Goal: Task Accomplishment & Management: Complete application form

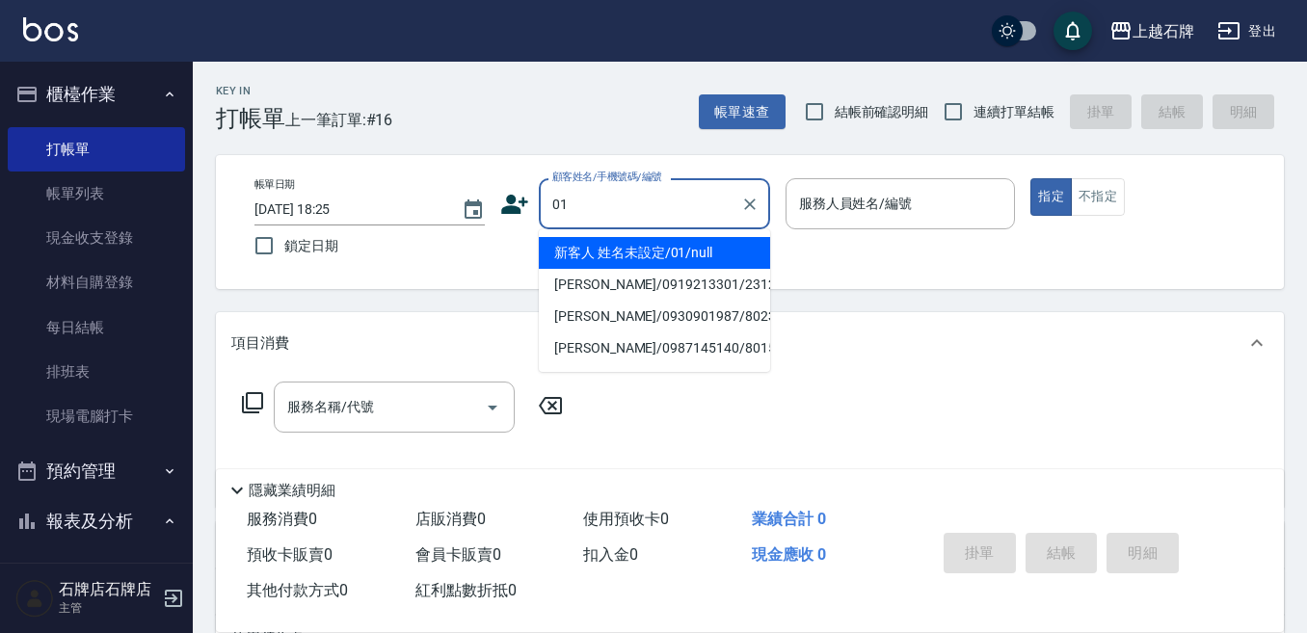
type input "01"
type input "6"
type input "新客人 姓名未設定/01/null"
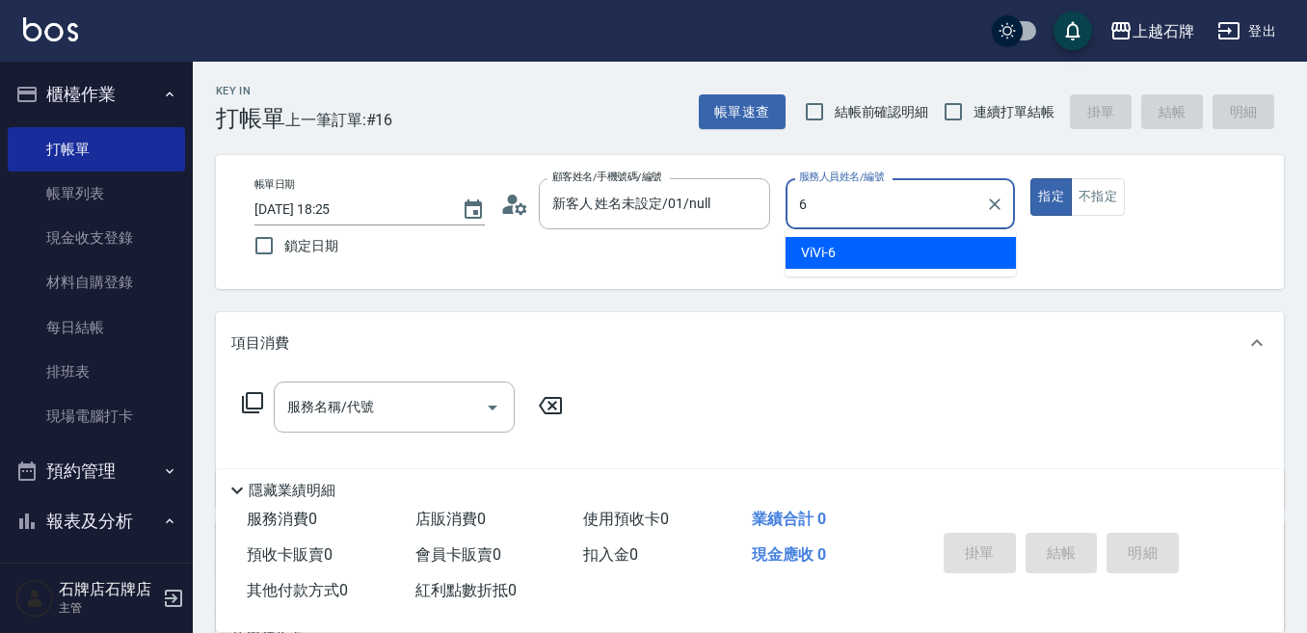
type input "6"
type button "true"
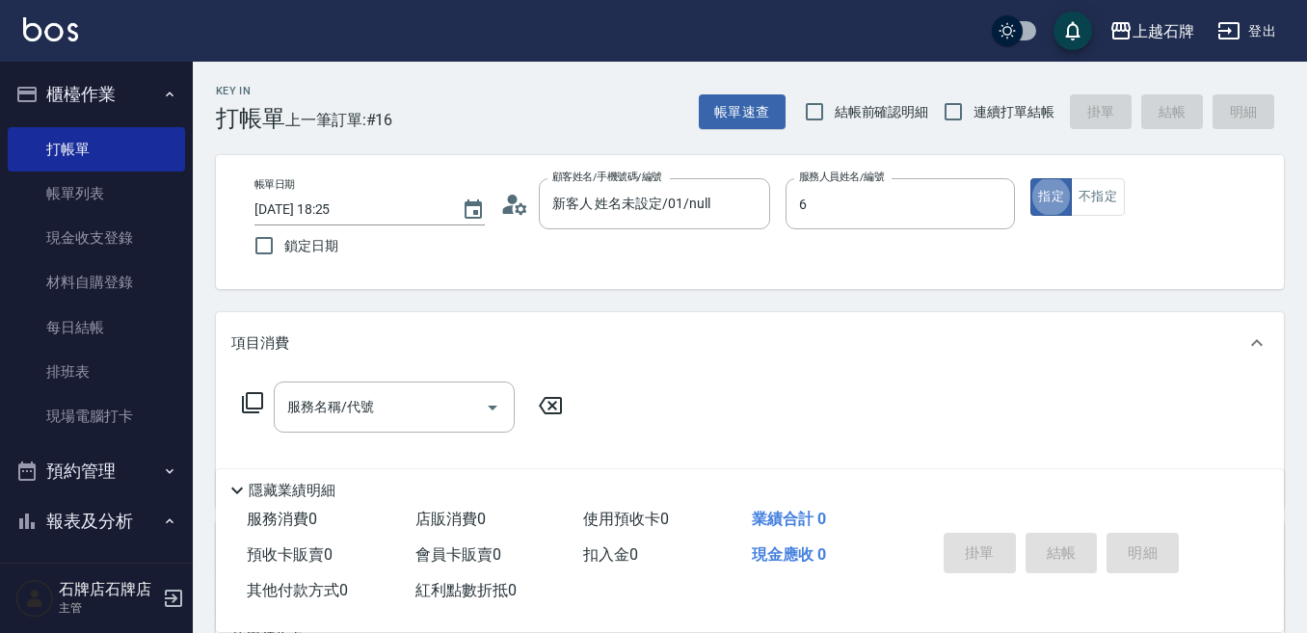
type input "ViVi-6"
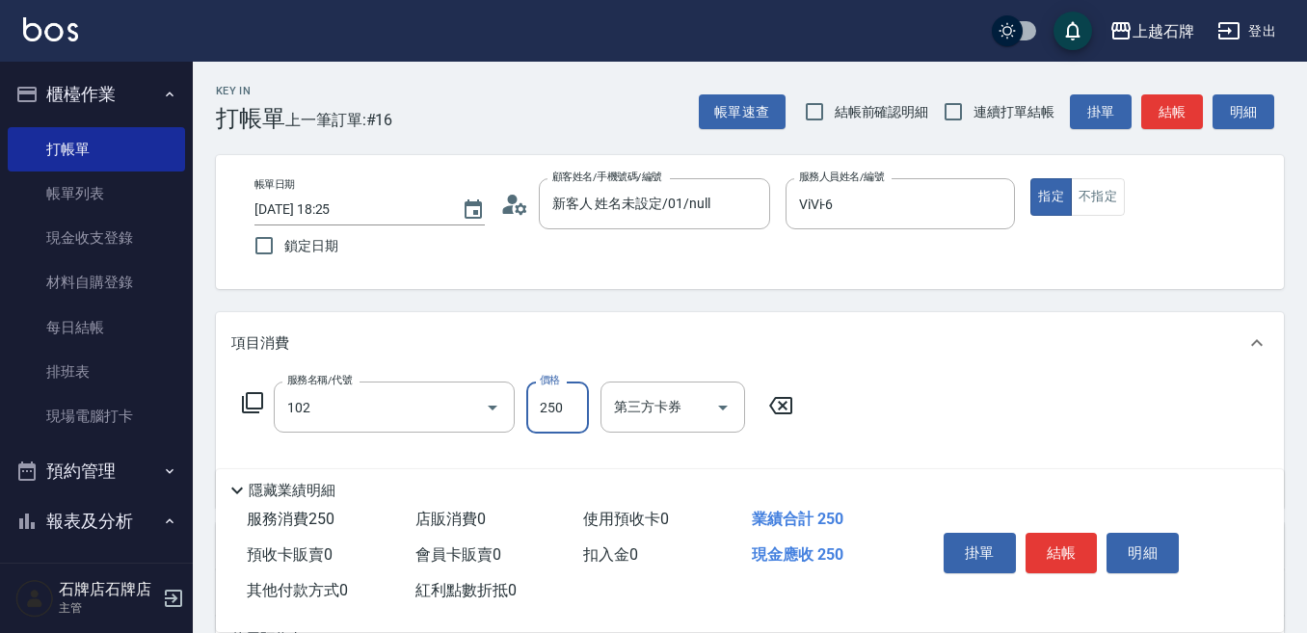
type input "精油洗髮(102)"
type input "300"
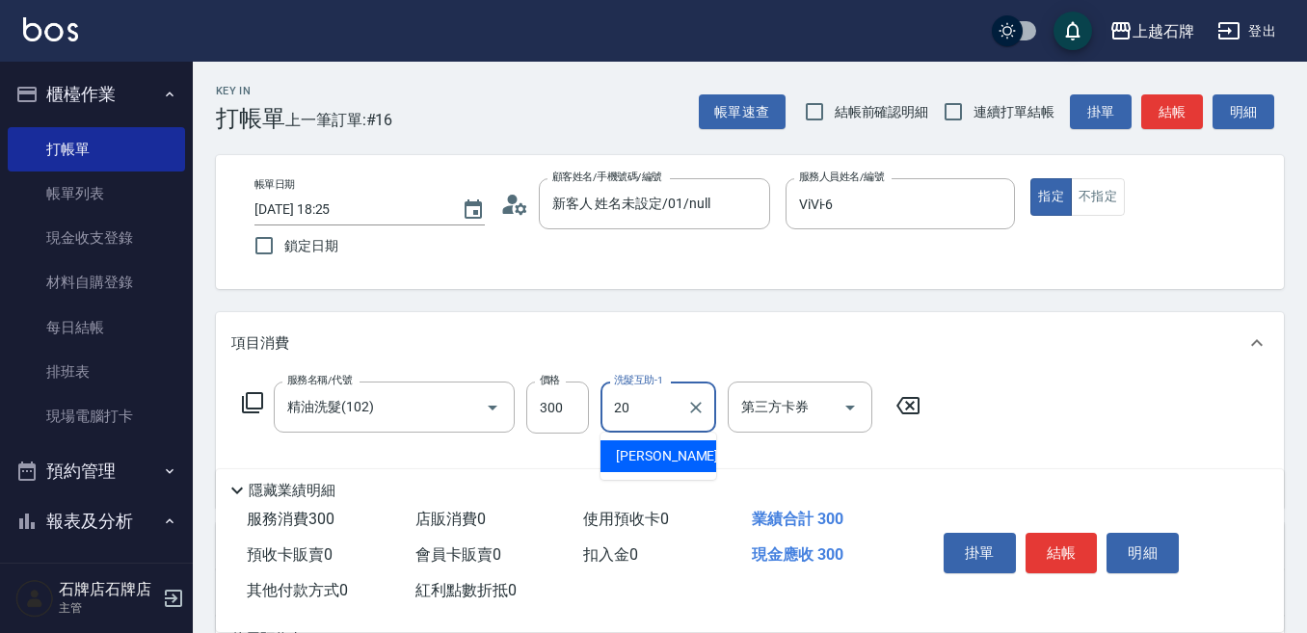
type input "[PERSON_NAME]-20"
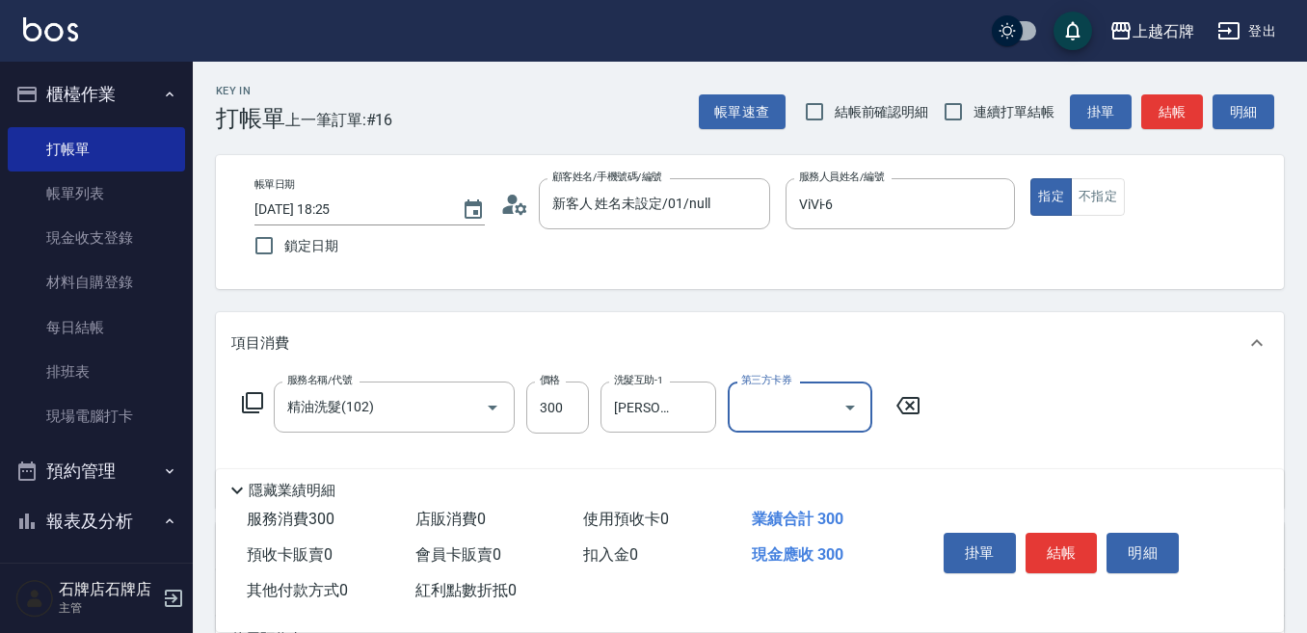
drag, startPoint x: 1058, startPoint y: 164, endPoint x: 1182, endPoint y: 225, distance: 137.5
click at [1182, 225] on div "帳單日期 [DATE] 18:25 鎖定日期 顧客姓名/手機號碼/編號 新客人 姓名未設定/01/null 顧客姓名/手機號碼/編號 服務人員姓名/編號 Vi…" at bounding box center [750, 222] width 1068 height 134
click at [1103, 200] on button "不指定" at bounding box center [1098, 197] width 54 height 38
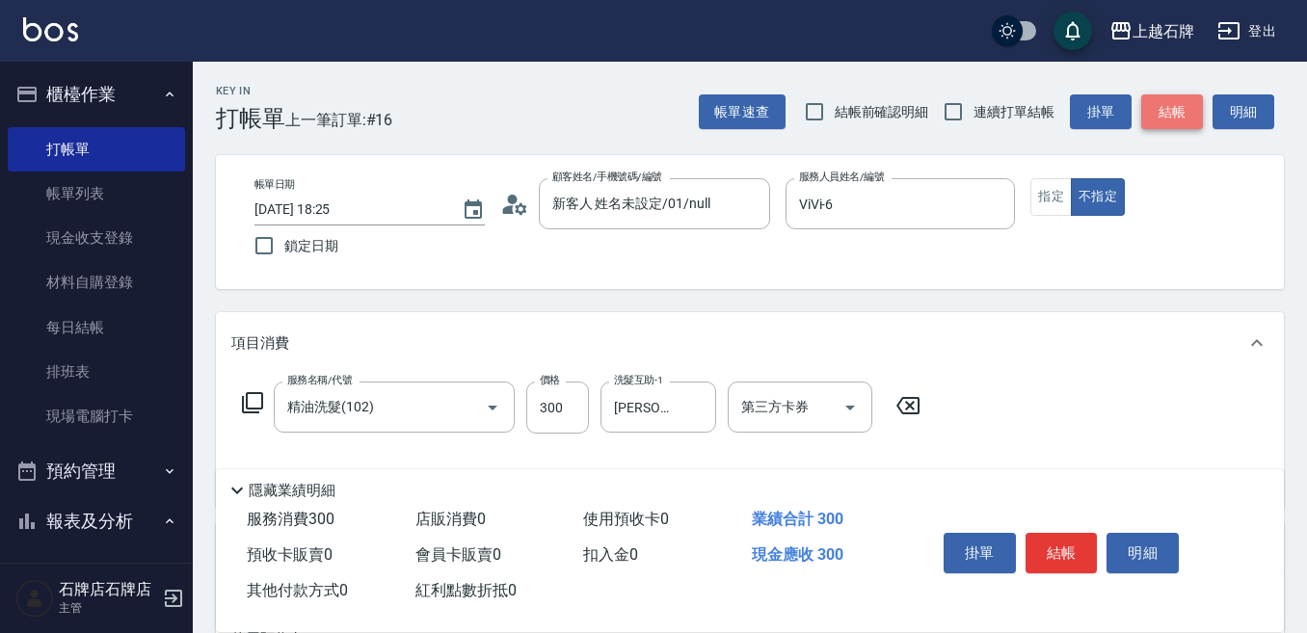
click at [1179, 103] on button "結帳" at bounding box center [1172, 112] width 62 height 36
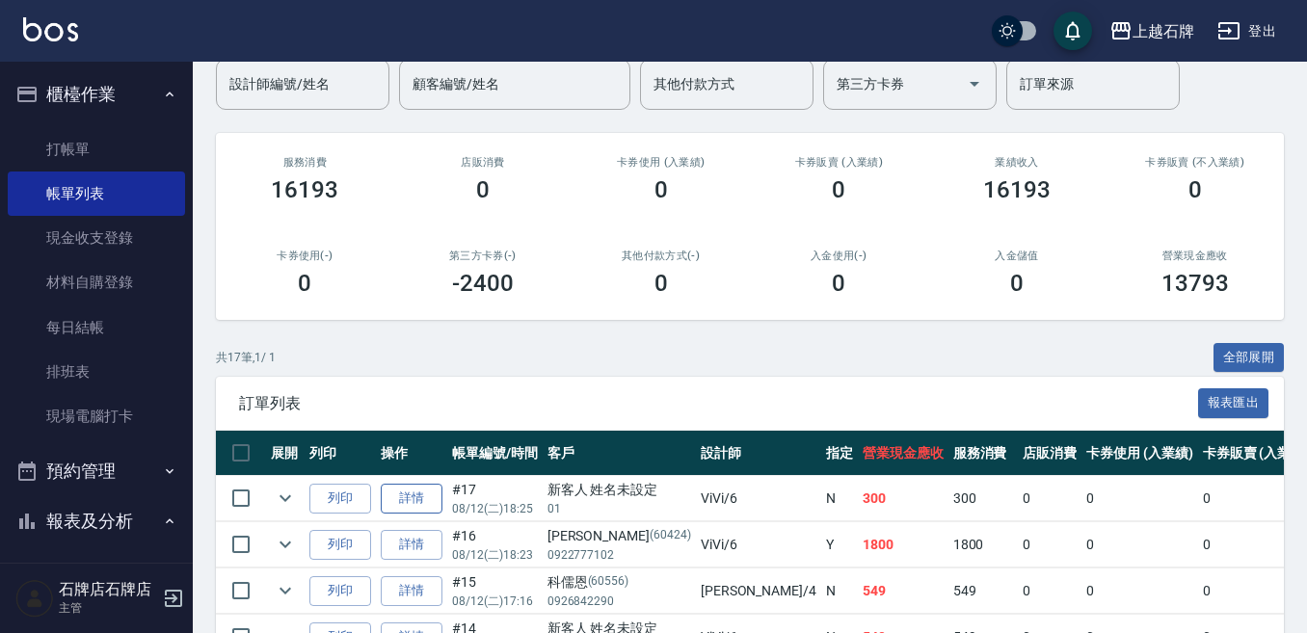
scroll to position [193, 0]
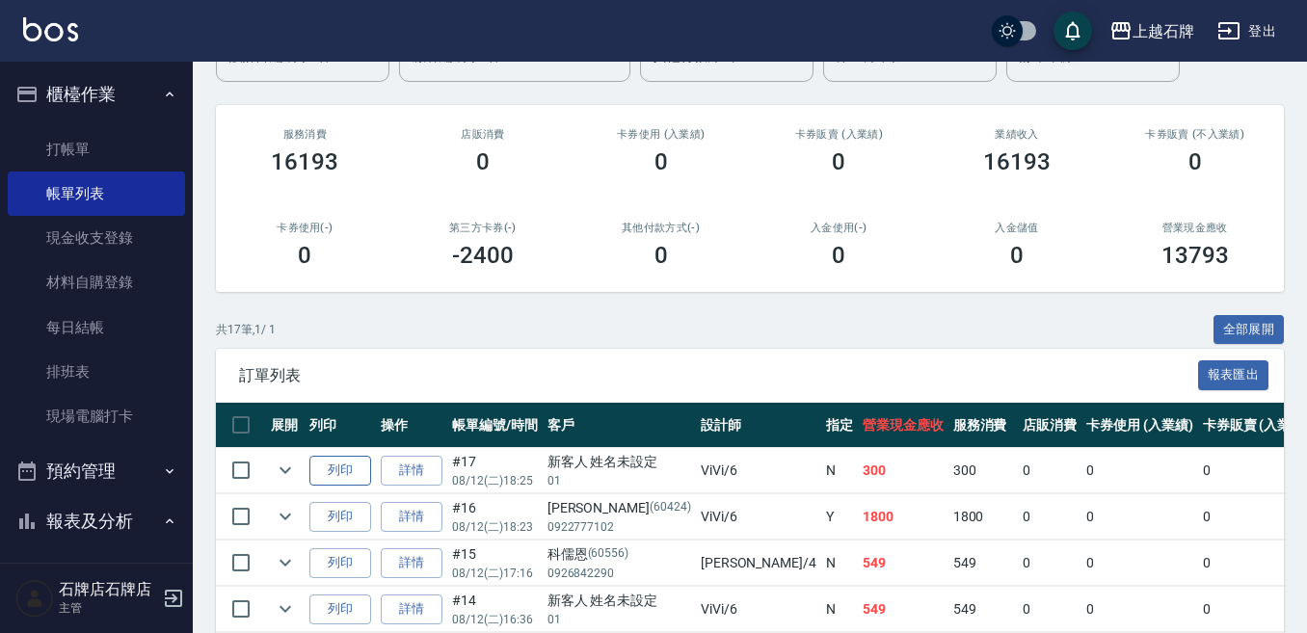
click at [335, 481] on button "列印" at bounding box center [340, 471] width 62 height 30
click at [309, 456] on button "列印" at bounding box center [340, 471] width 62 height 30
click at [104, 146] on link "打帳單" at bounding box center [96, 149] width 177 height 44
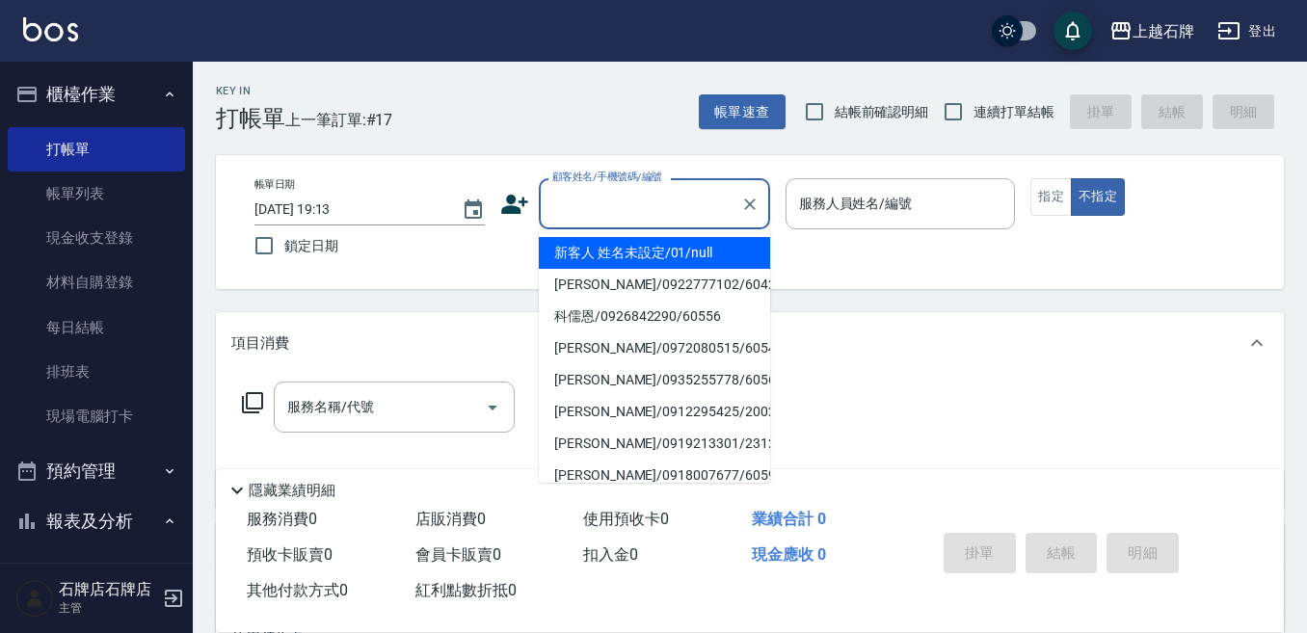
click at [685, 206] on input "顧客姓名/手機號碼/編號" at bounding box center [639, 204] width 185 height 34
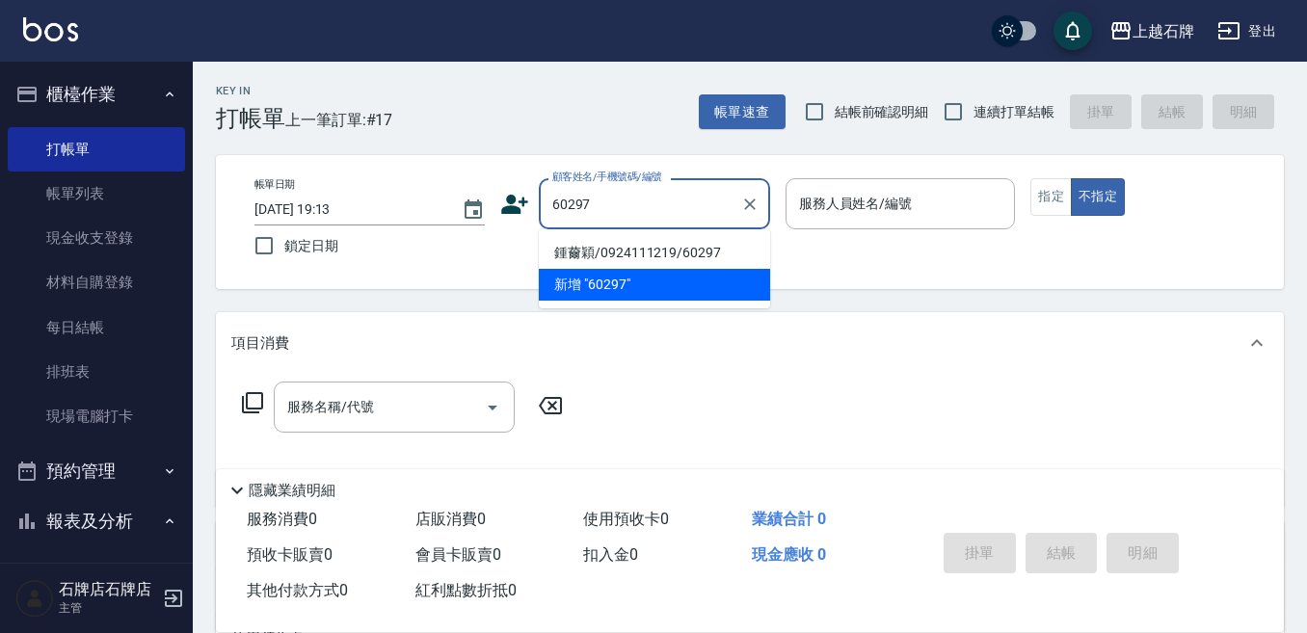
click at [626, 240] on li "鍾薾穎/0924111219/60297" at bounding box center [654, 253] width 231 height 32
type input "鍾薾穎/0924111219/60297"
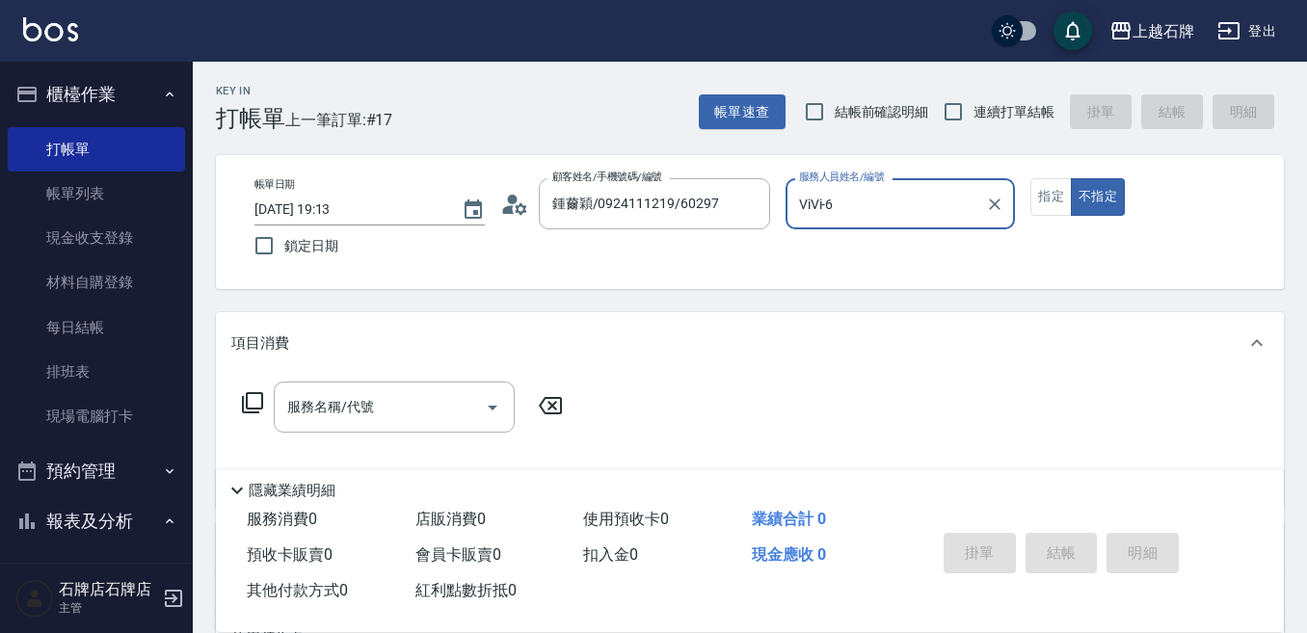
type input "ViVi-6"
click at [251, 405] on icon at bounding box center [252, 402] width 23 height 23
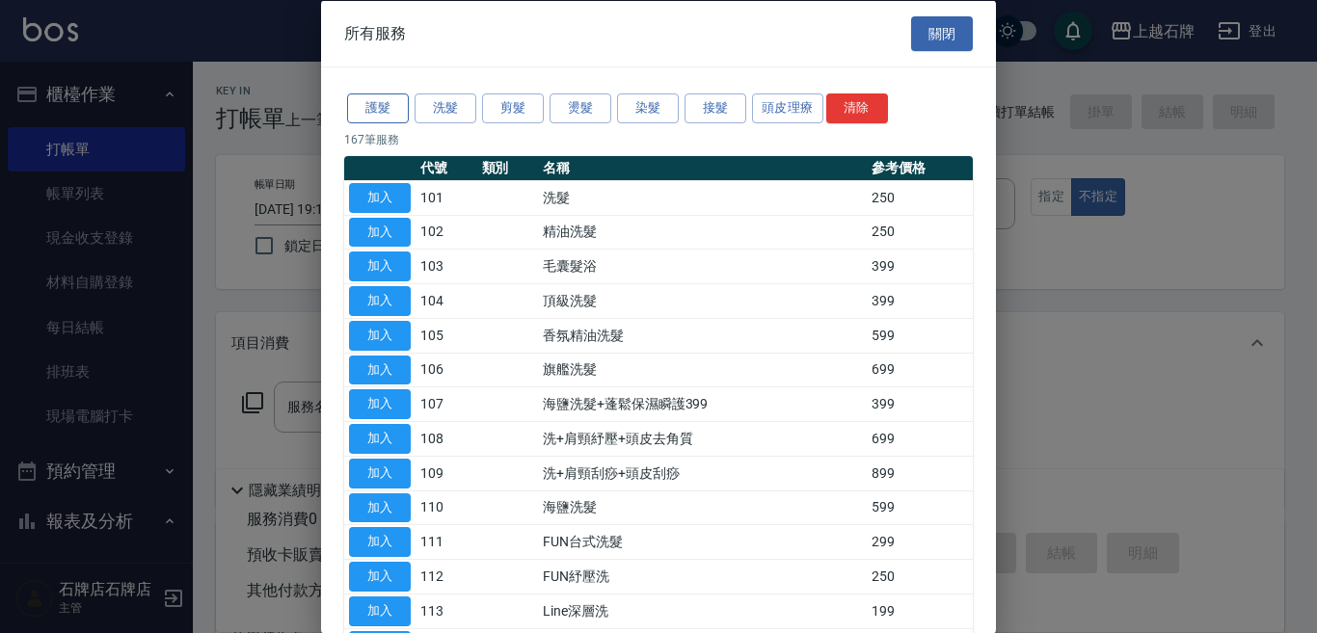
click at [389, 104] on button "護髮" at bounding box center [378, 108] width 62 height 30
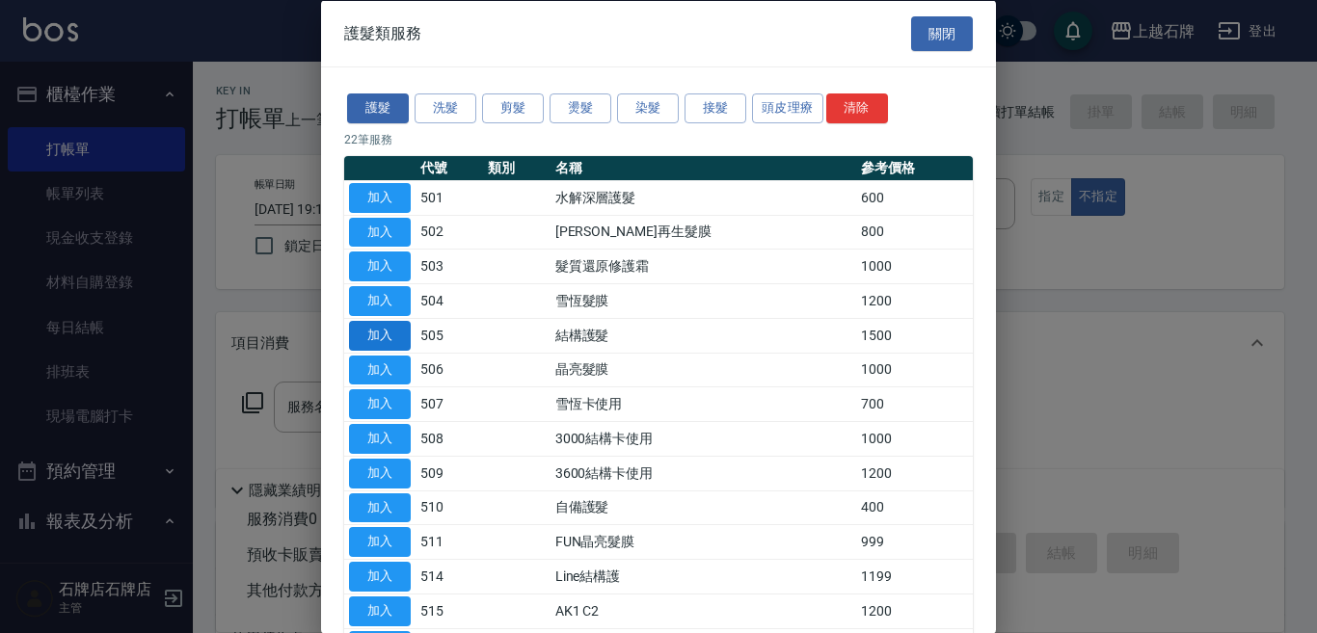
click at [383, 328] on button "加入" at bounding box center [380, 335] width 62 height 30
type input "結構護髮(505)"
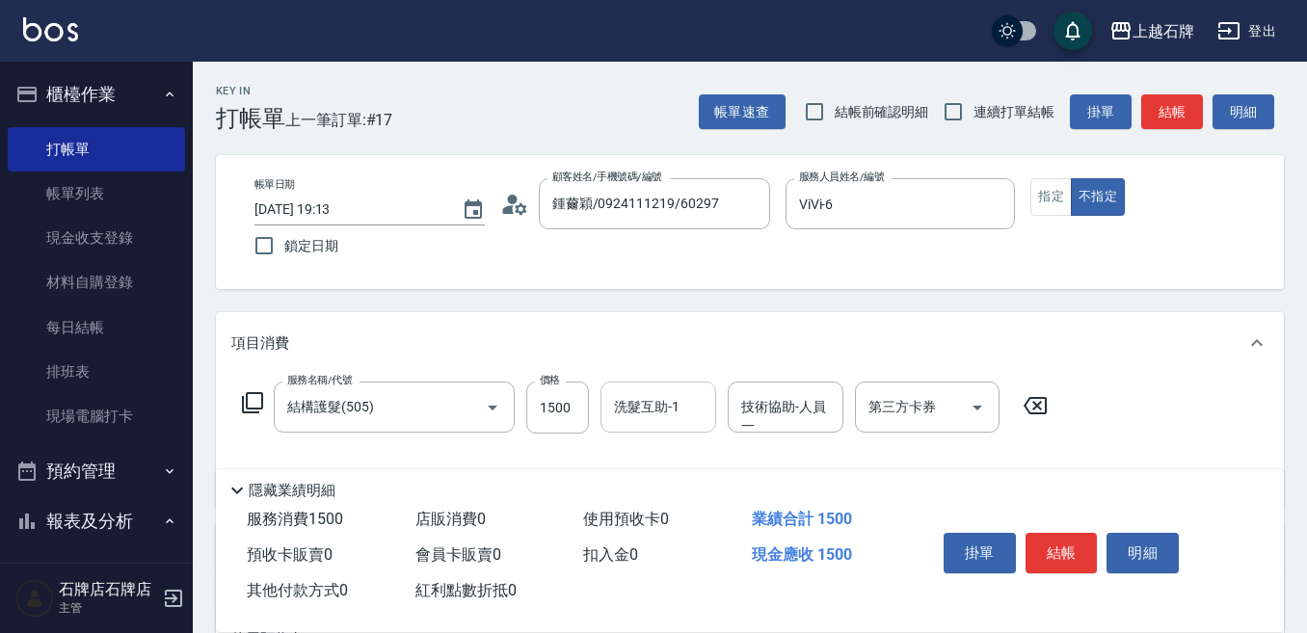
click at [644, 386] on div "洗髮互助-1" at bounding box center [658, 407] width 116 height 51
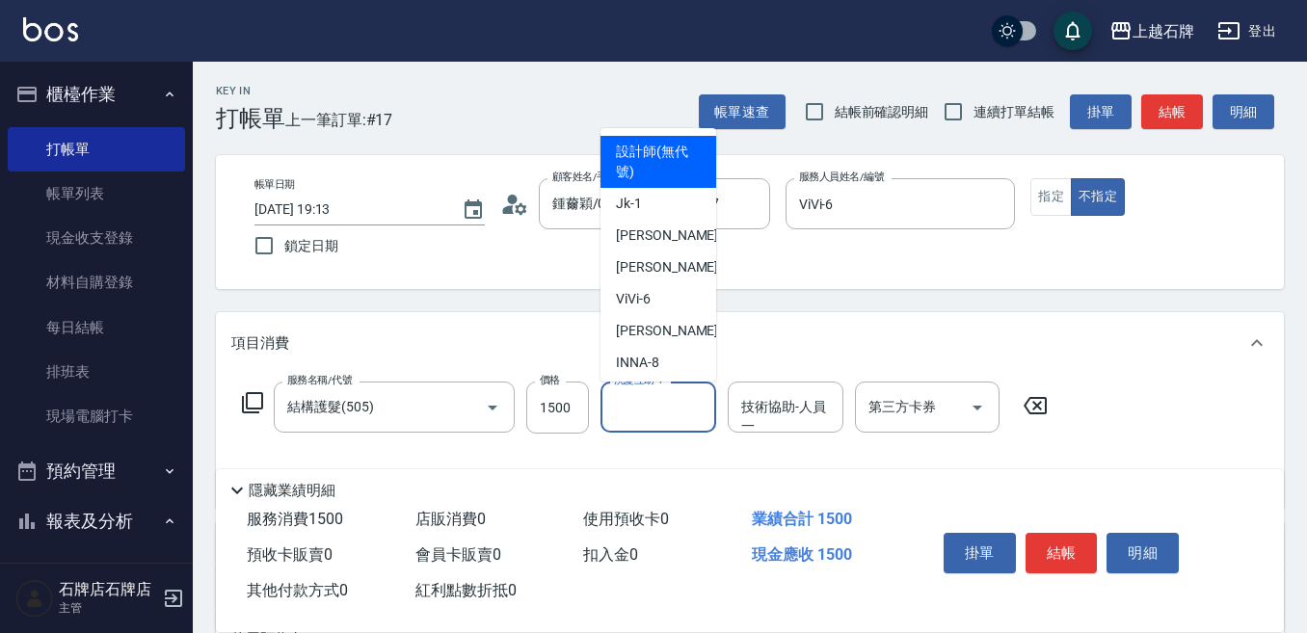
click at [644, 389] on div "洗髮互助-1" at bounding box center [658, 407] width 116 height 51
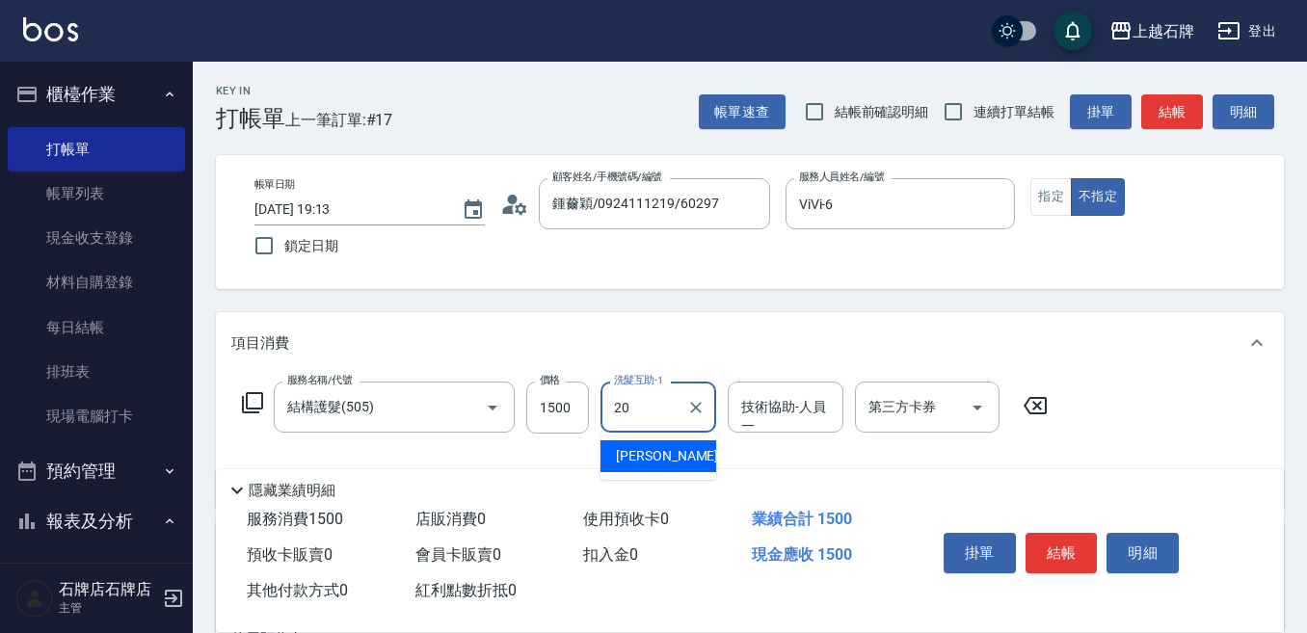
type input "[PERSON_NAME]-20"
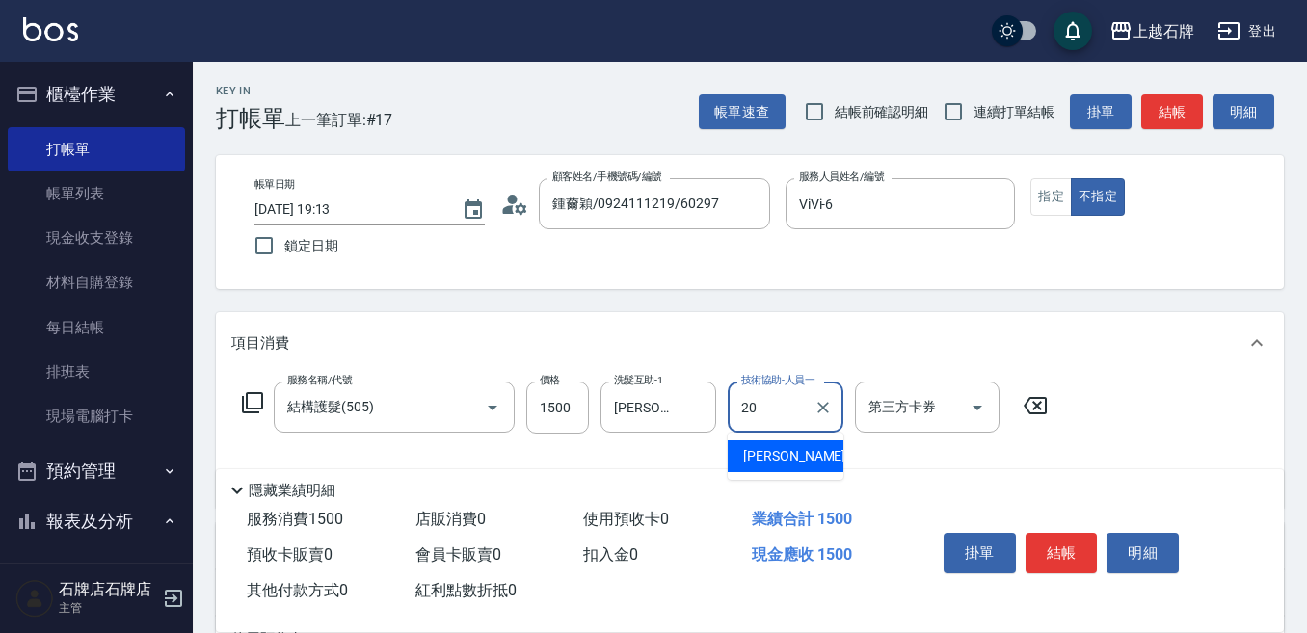
type input "[PERSON_NAME]-20"
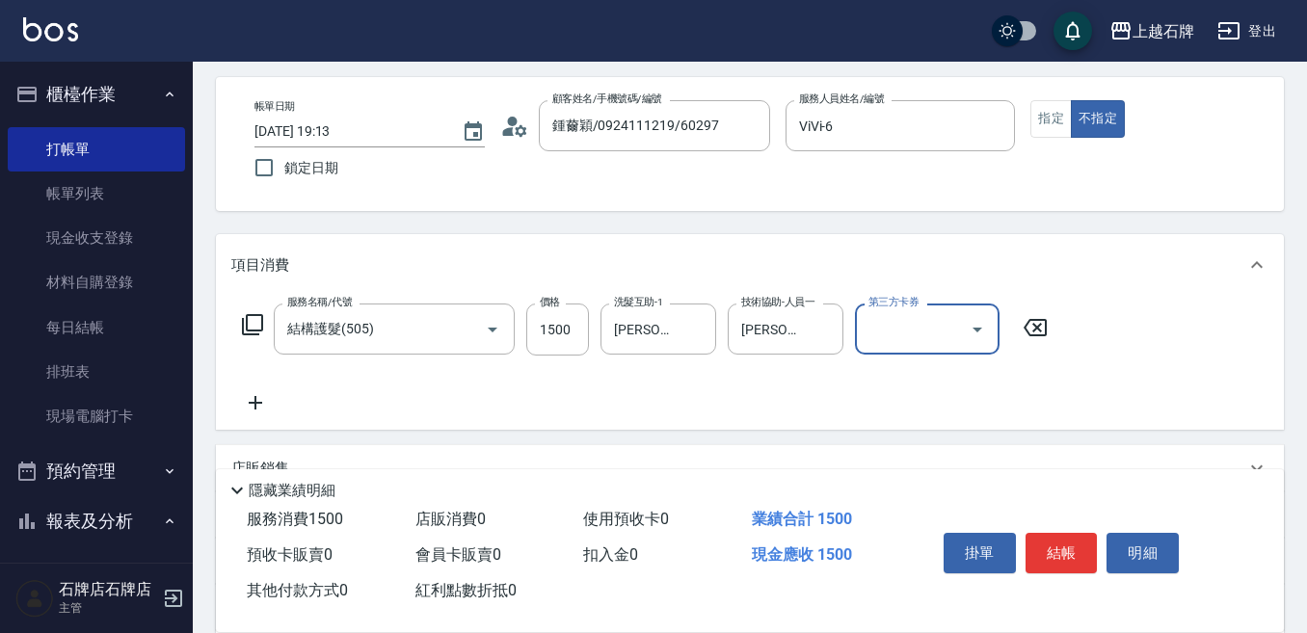
scroll to position [306, 0]
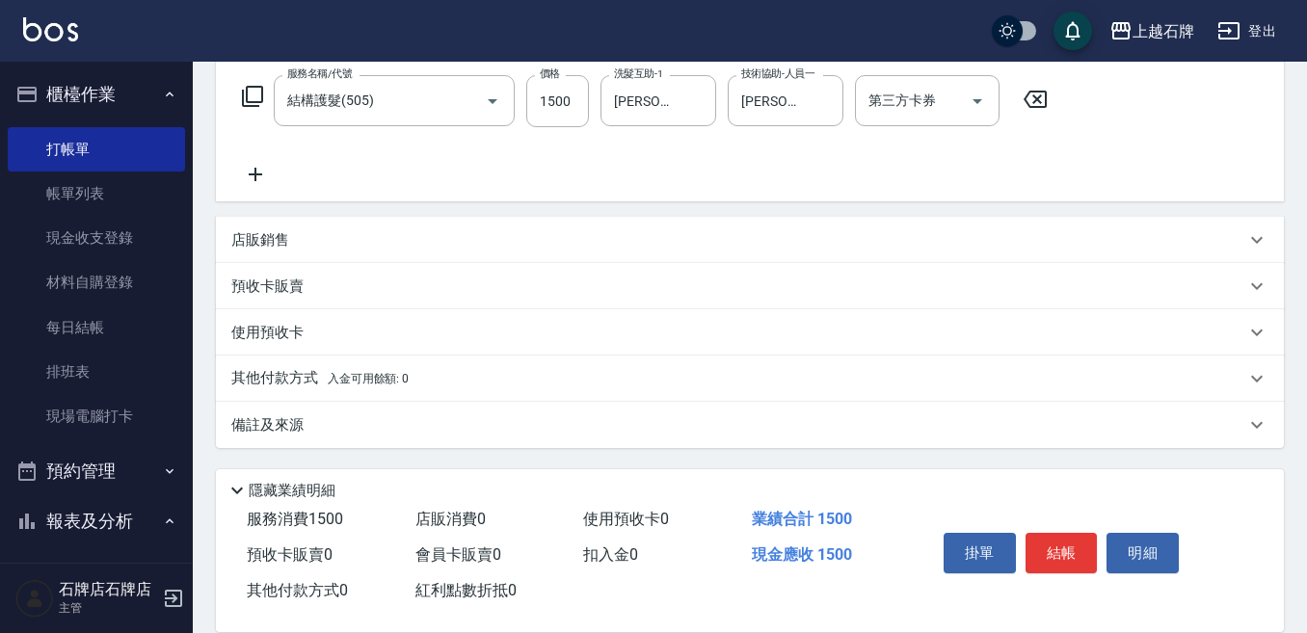
drag, startPoint x: 214, startPoint y: 229, endPoint x: 234, endPoint y: 229, distance: 20.2
click at [215, 229] on div "Key In 打帳單 上一筆訂單:#17 帳單速查 結帳前確認明細 連續打單結帳 掛單 結帳 明細 帳單日期 [DATE] 19:13 鎖定日期 顧客姓名/手…" at bounding box center [750, 194] width 1114 height 878
click at [234, 230] on p "店販銷售" at bounding box center [260, 240] width 58 height 20
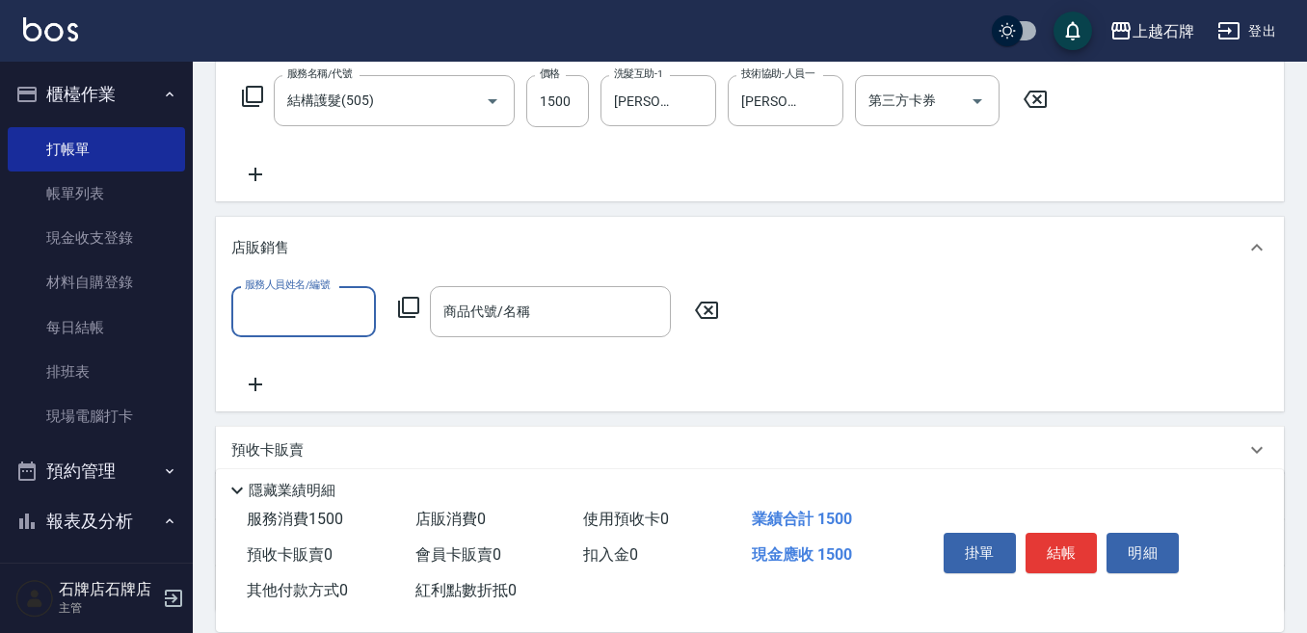
scroll to position [0, 0]
click at [282, 330] on div "服務人員姓名/編號" at bounding box center [303, 311] width 145 height 51
type input "ViVi-6"
click at [418, 306] on icon at bounding box center [408, 307] width 21 height 21
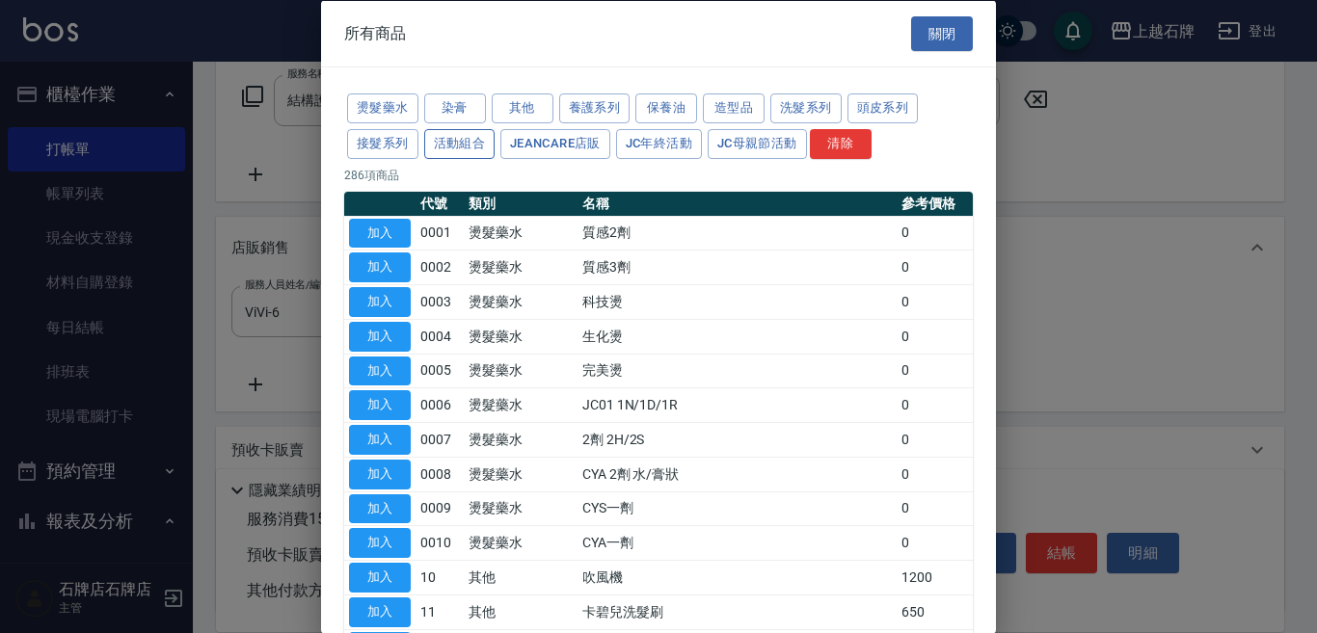
click at [481, 129] on button "活動組合" at bounding box center [459, 143] width 71 height 30
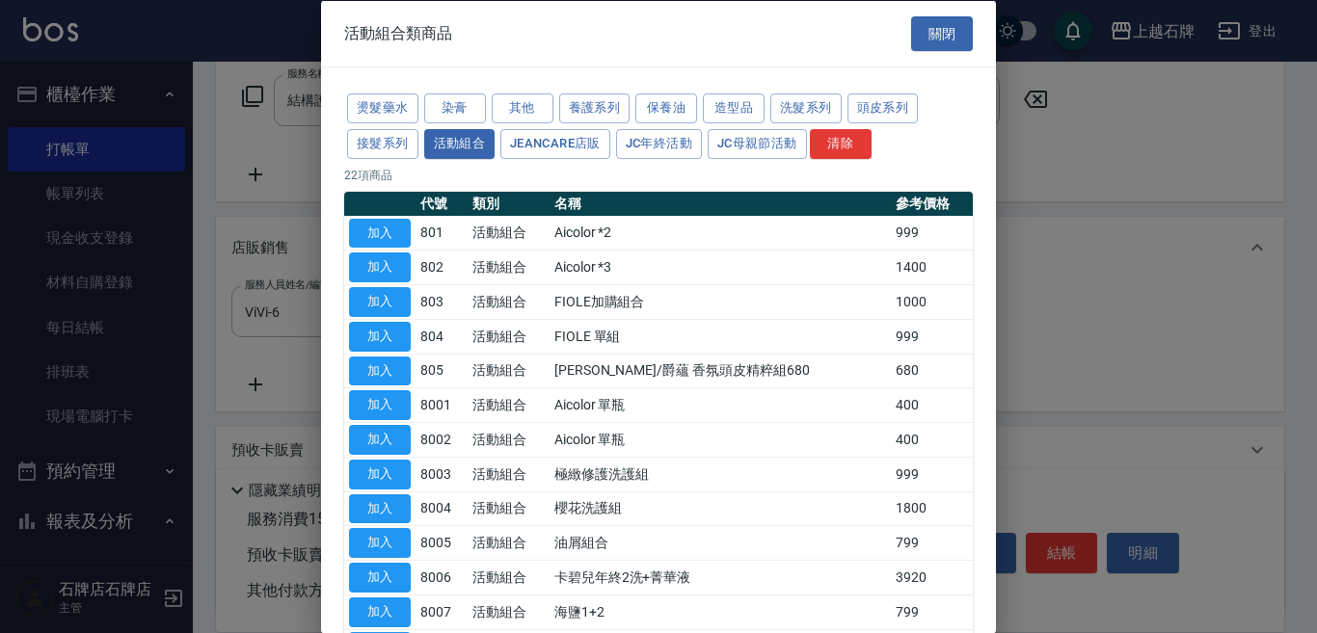
click at [765, 313] on td "FIOLE加購組合" at bounding box center [719, 301] width 341 height 35
click at [403, 305] on button "加入" at bounding box center [380, 302] width 62 height 30
type input "FIOLE加購組合"
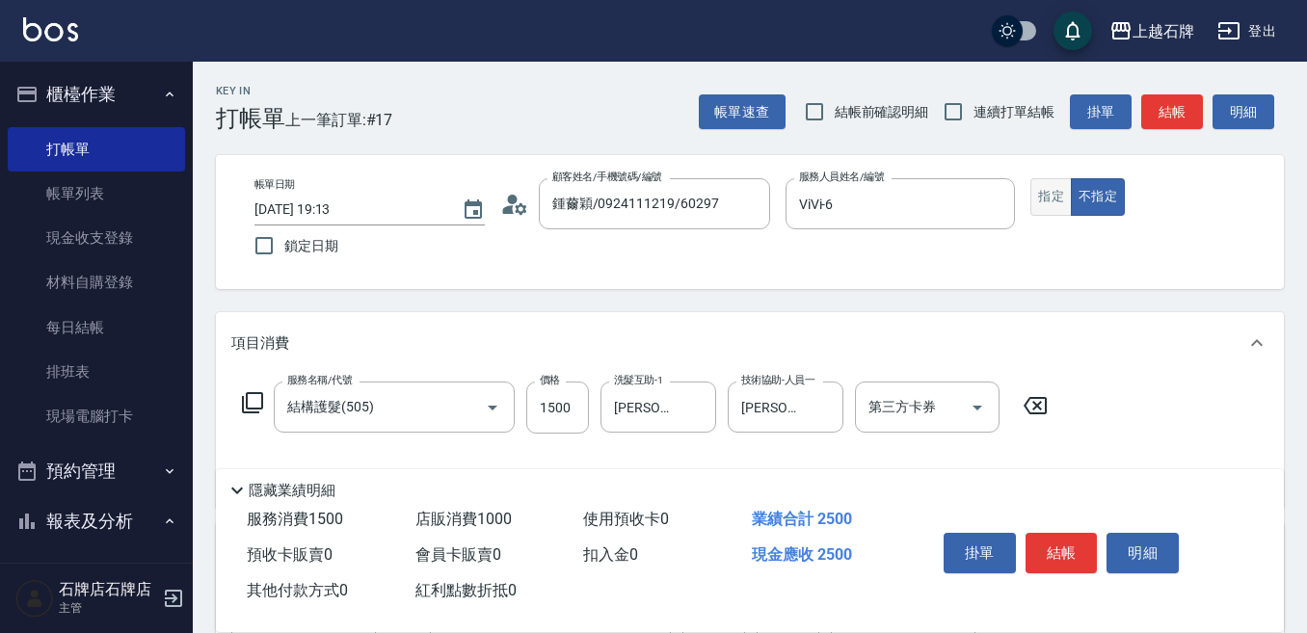
click at [1032, 188] on button "指定" at bounding box center [1050, 197] width 41 height 38
click at [1182, 103] on button "結帳" at bounding box center [1172, 112] width 62 height 36
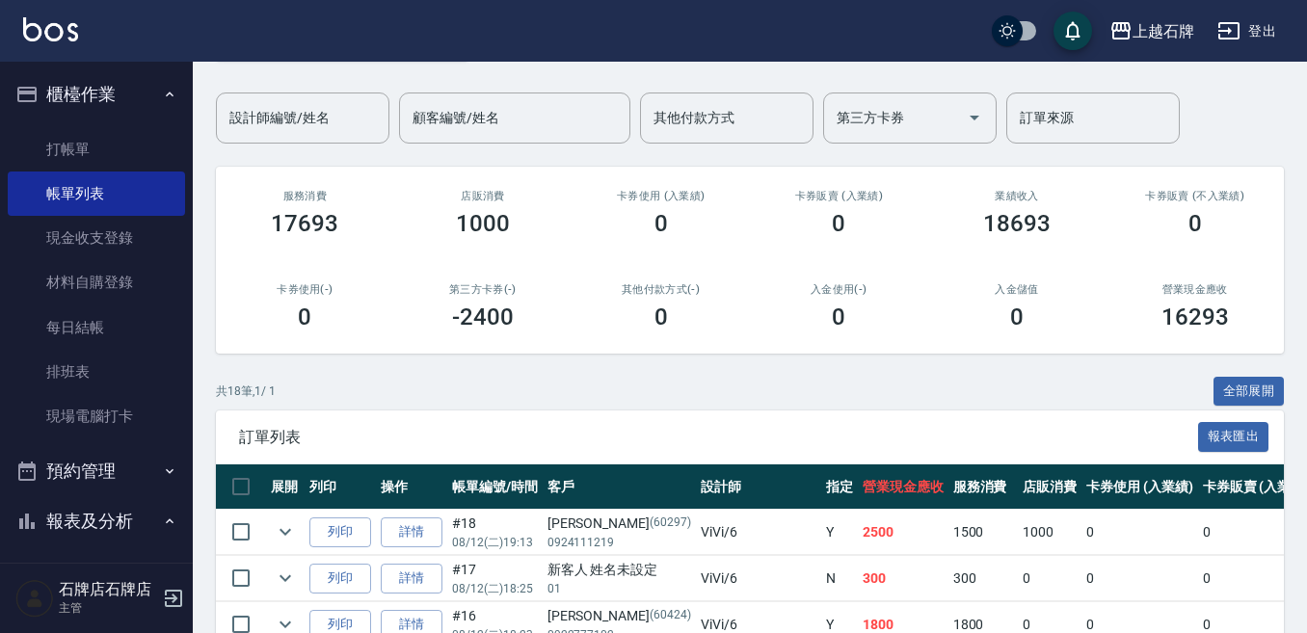
scroll to position [193, 0]
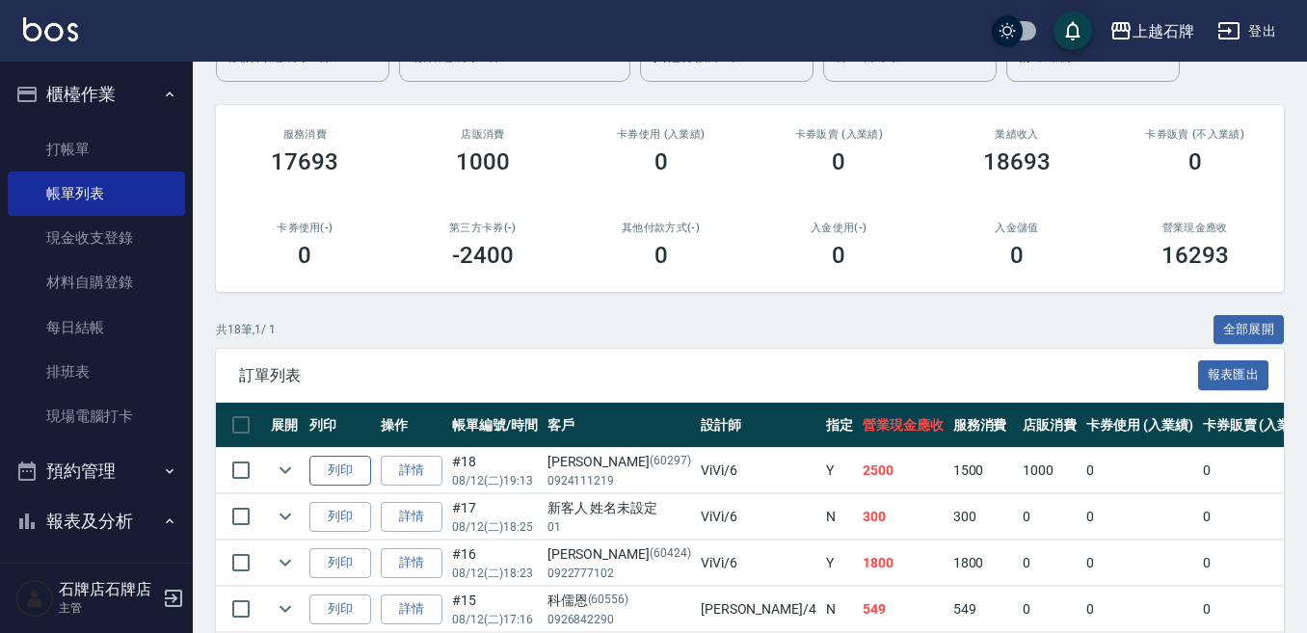
click at [364, 472] on button "列印" at bounding box center [340, 471] width 62 height 30
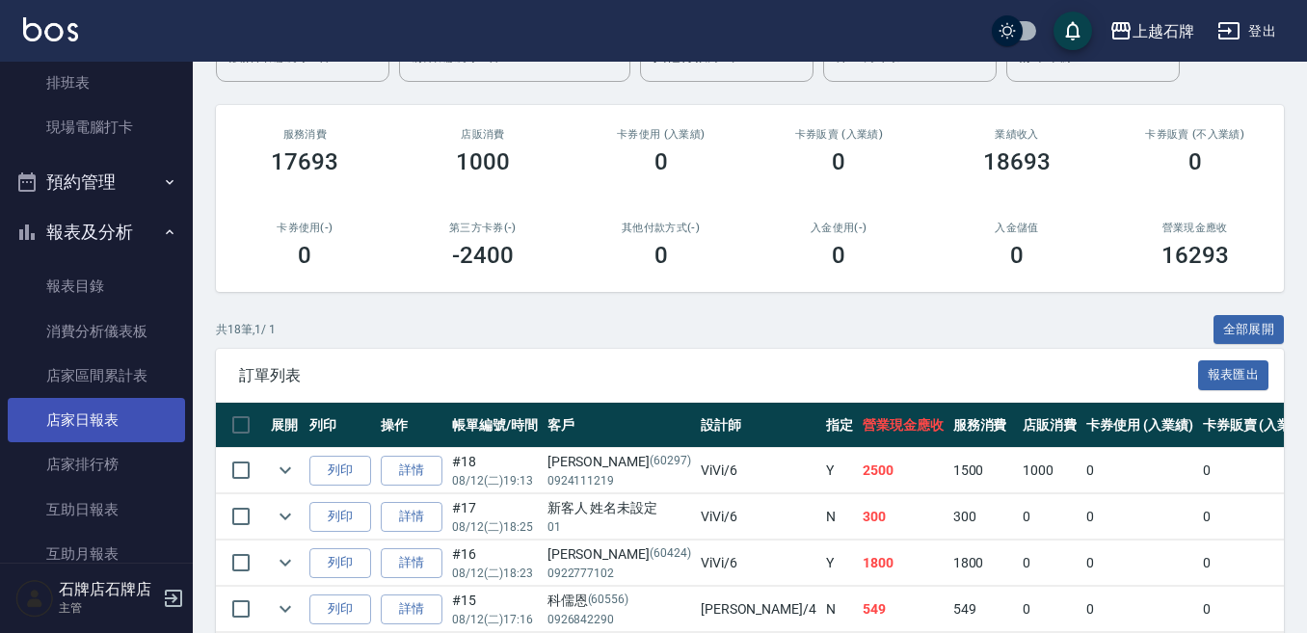
click at [73, 405] on link "店家日報表" at bounding box center [96, 420] width 177 height 44
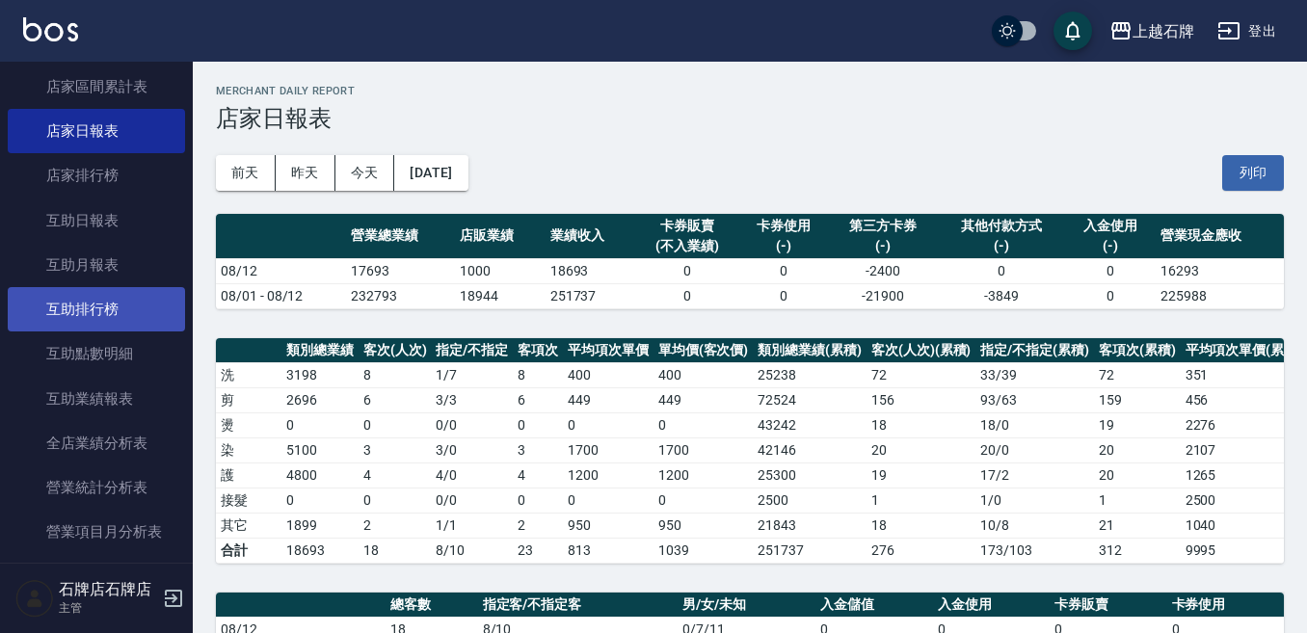
scroll to position [675, 0]
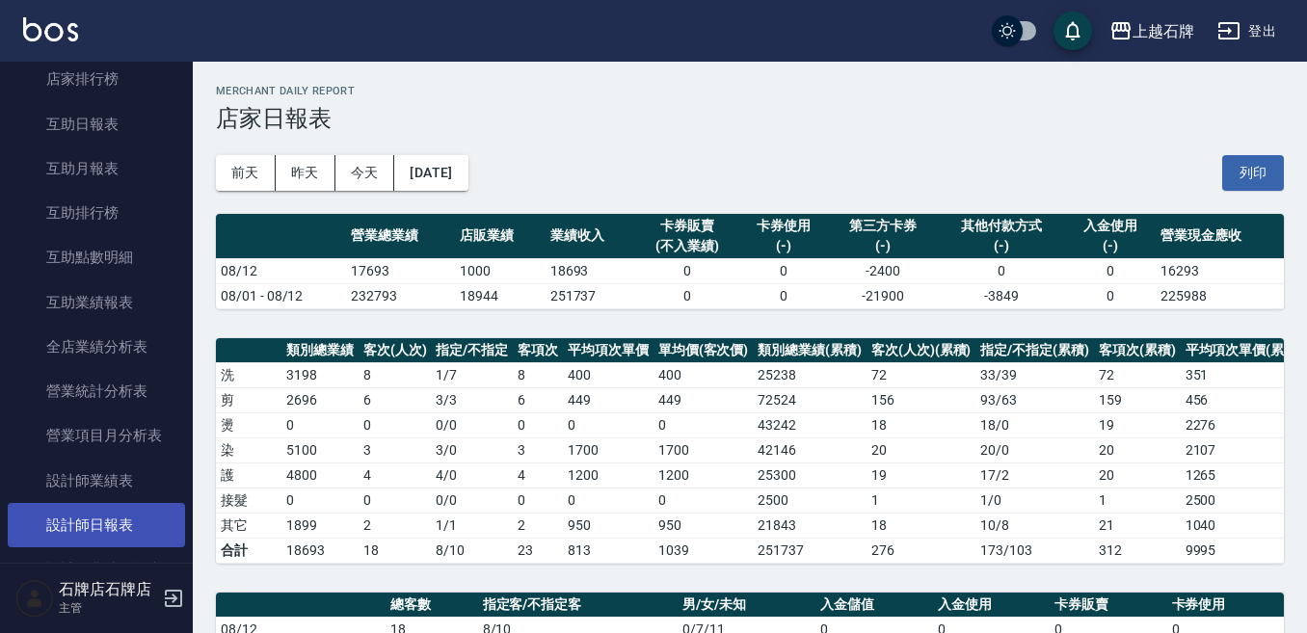
click at [142, 537] on link "設計師日報表" at bounding box center [96, 525] width 177 height 44
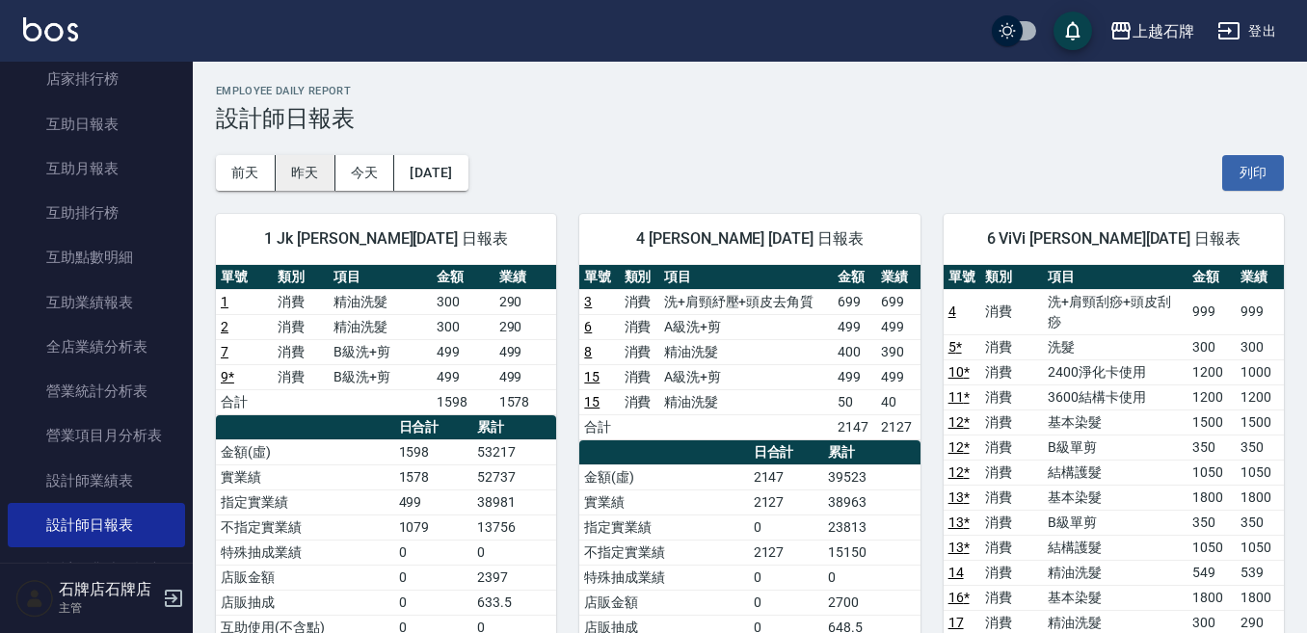
click at [324, 159] on button "昨天" at bounding box center [306, 173] width 60 height 36
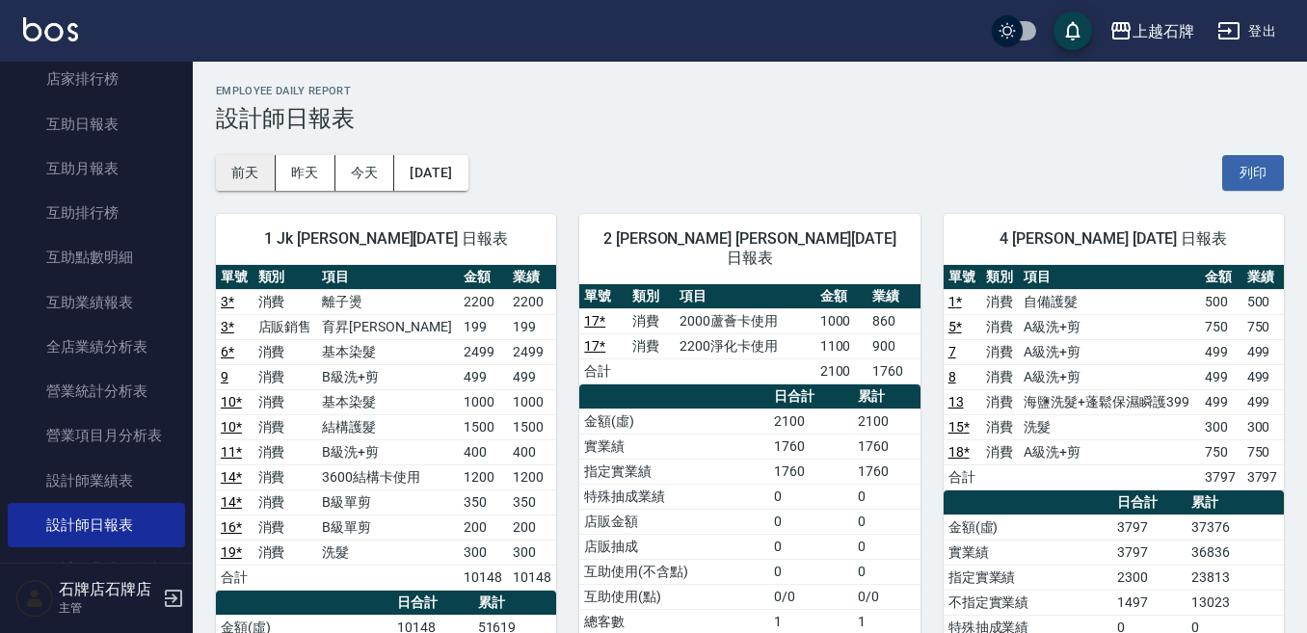
click at [248, 169] on button "前天" at bounding box center [246, 173] width 60 height 36
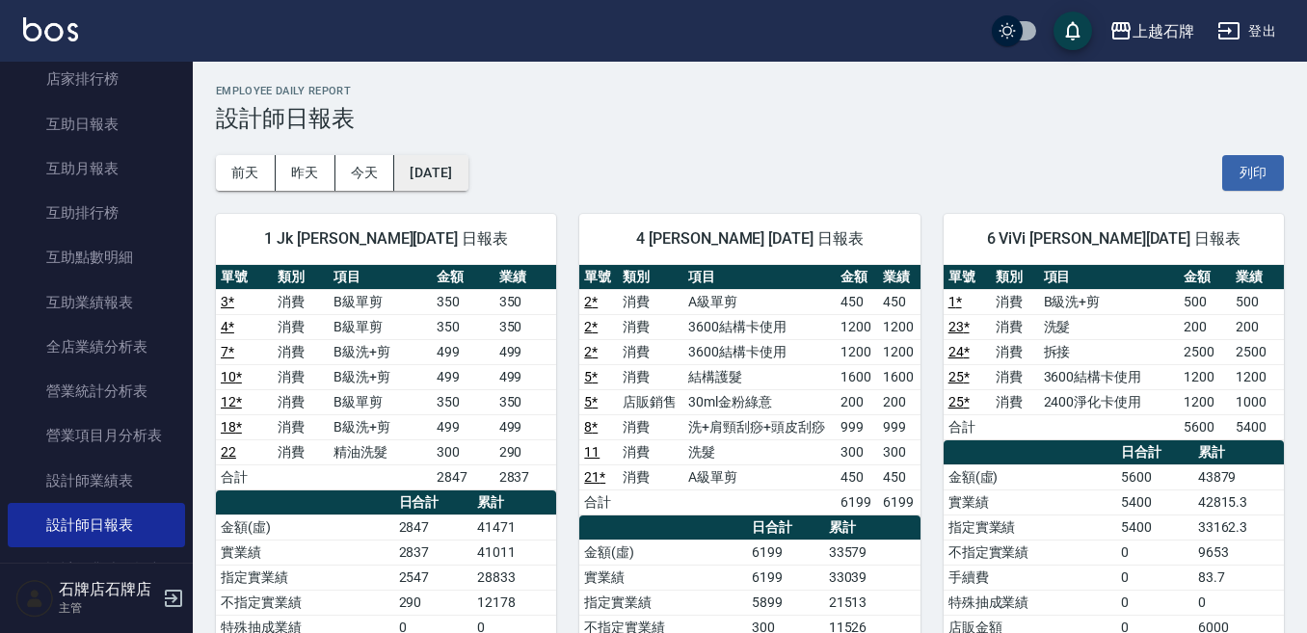
click at [448, 176] on button "[DATE]" at bounding box center [430, 173] width 73 height 36
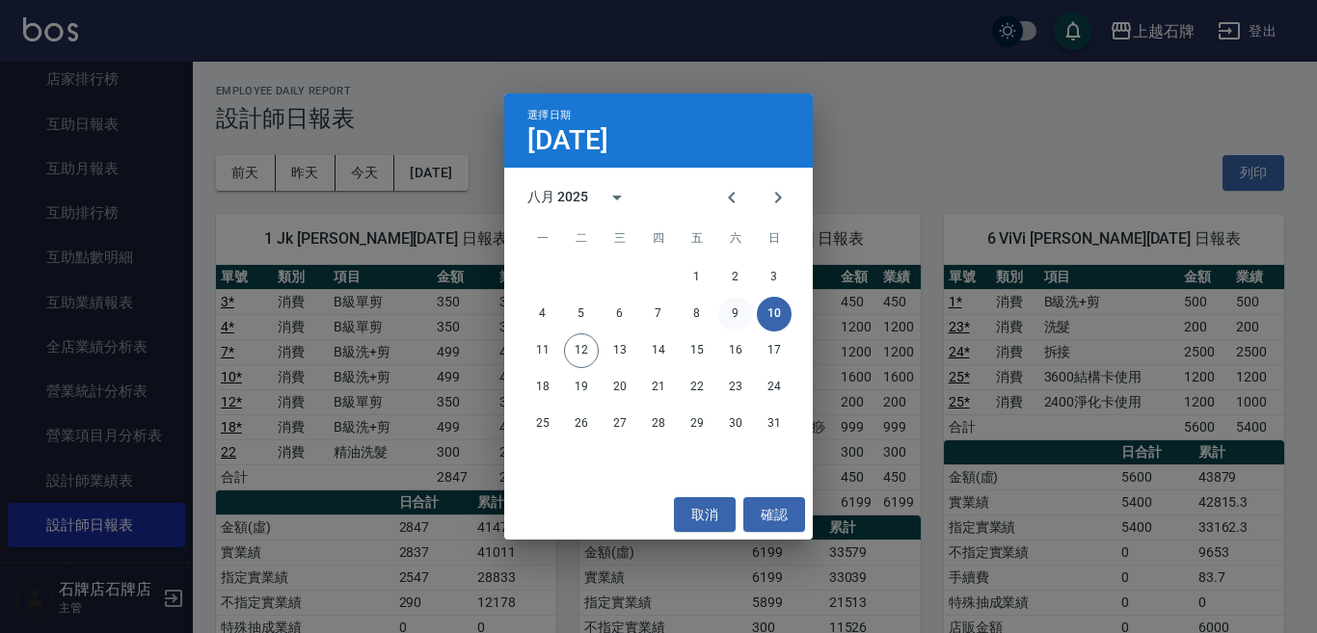
click at [730, 313] on button "9" at bounding box center [735, 314] width 35 height 35
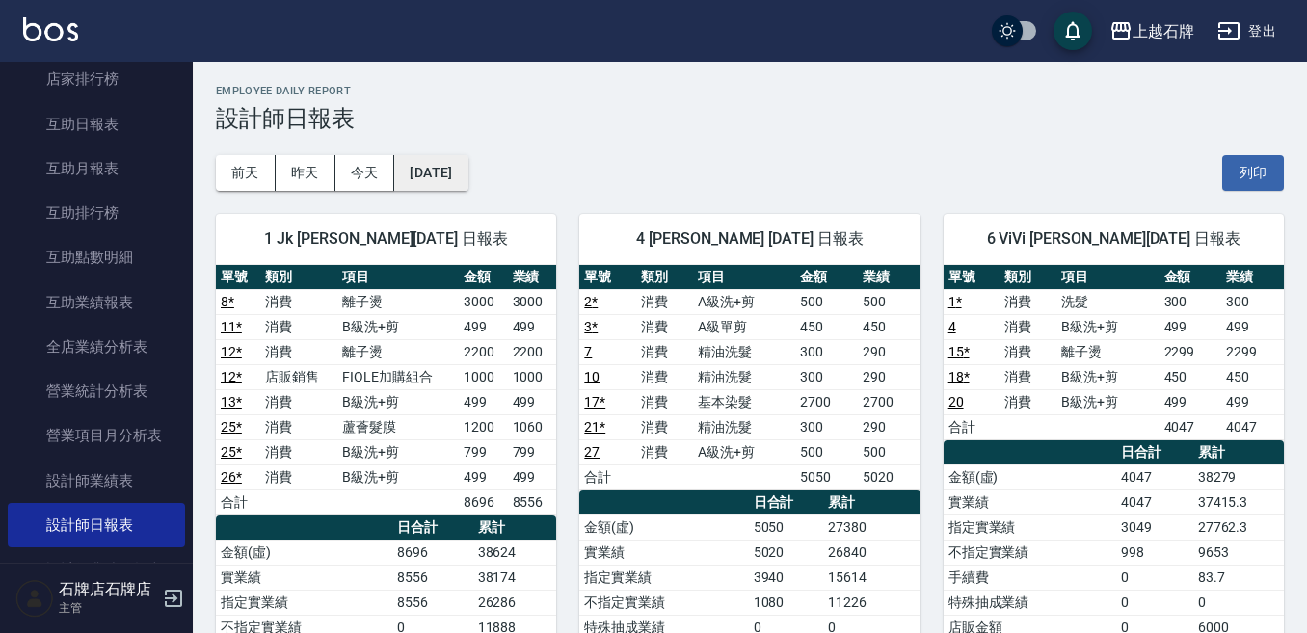
click at [427, 171] on button "[DATE]" at bounding box center [430, 173] width 73 height 36
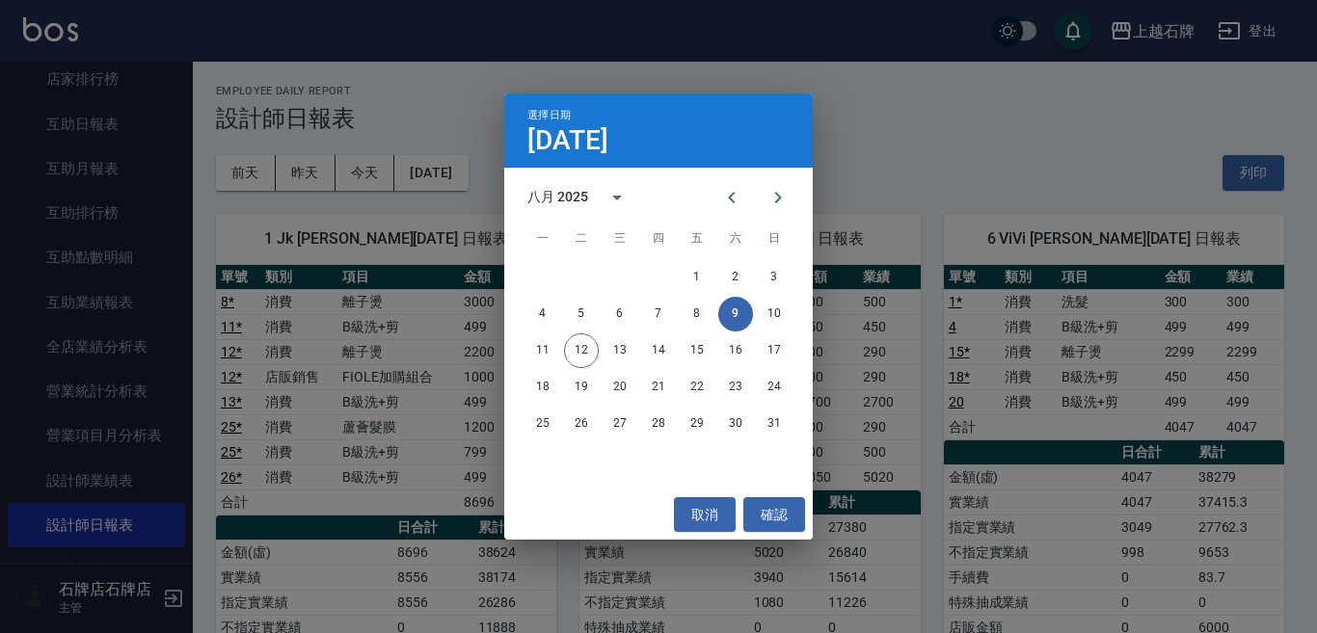
click at [759, 555] on div "選擇日期 [DATE] 八月 2025 一 二 三 四 五 六 日 1 2 3 4 5 6 7 8 9 10 11 12 13 14 15 16 17 18 …" at bounding box center [658, 316] width 1317 height 633
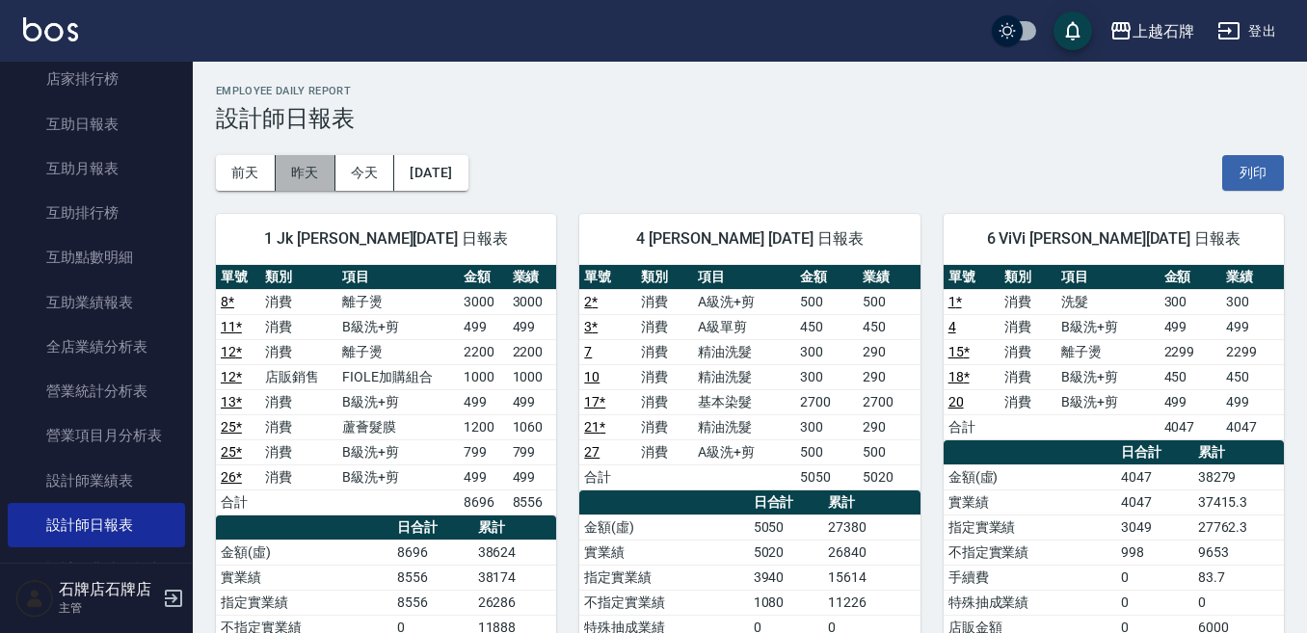
click at [320, 171] on button "昨天" at bounding box center [306, 173] width 60 height 36
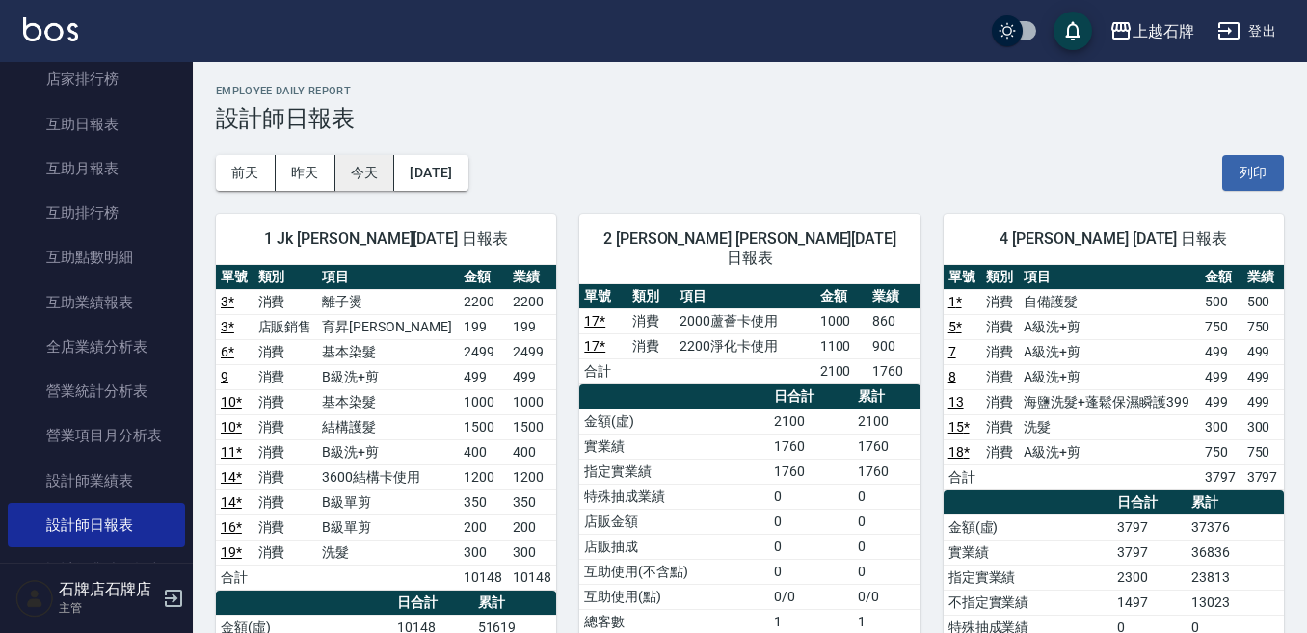
click at [378, 173] on button "今天" at bounding box center [365, 173] width 60 height 36
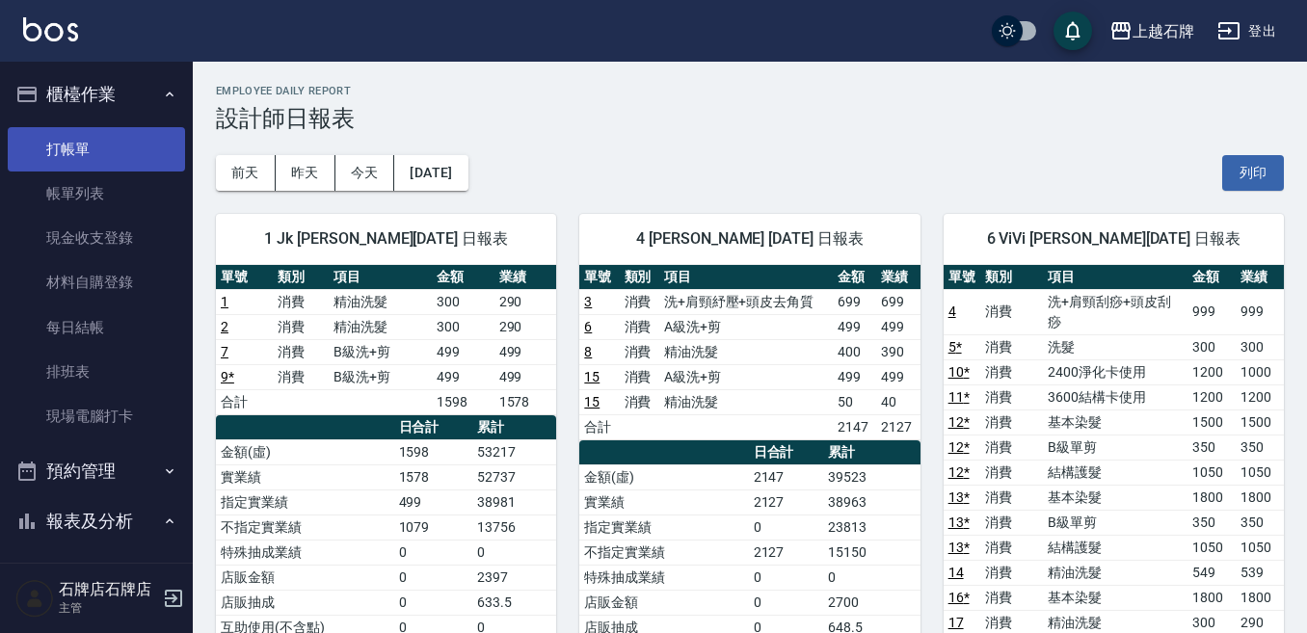
click at [60, 166] on link "打帳單" at bounding box center [96, 149] width 177 height 44
